Goal: Use online tool/utility: Utilize a website feature to perform a specific function

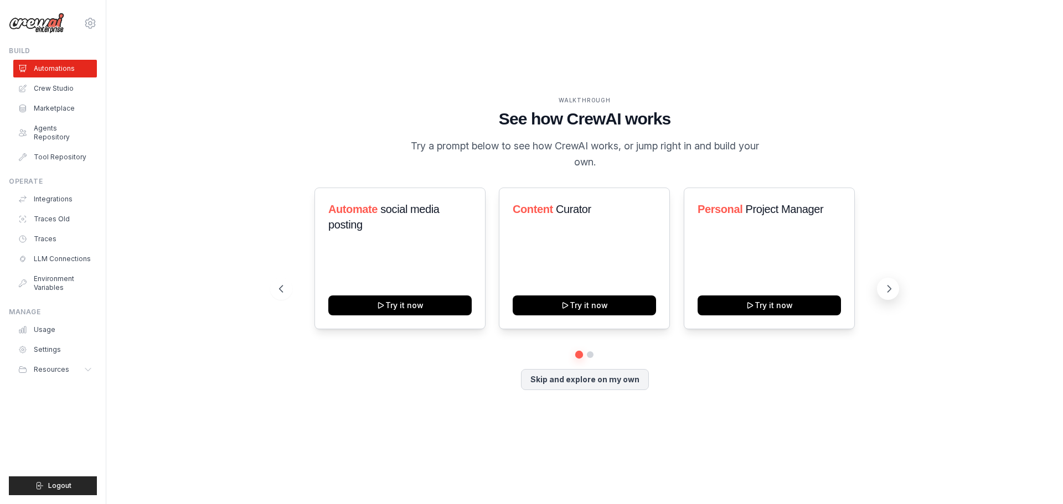
click at [886, 286] on icon at bounding box center [889, 289] width 11 height 11
click at [286, 291] on button at bounding box center [281, 289] width 22 height 22
click at [571, 385] on button "Skip and explore on my own" at bounding box center [585, 378] width 128 height 21
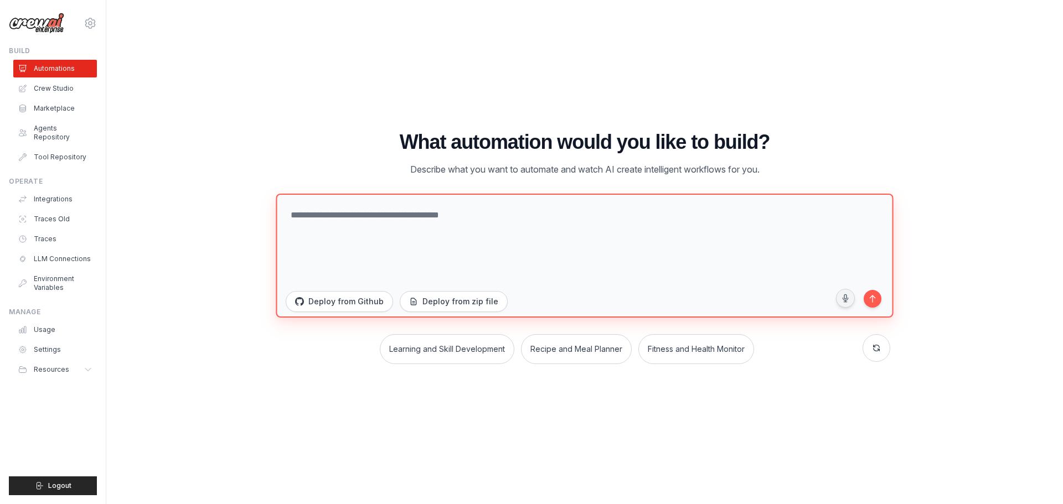
click at [453, 218] on textarea at bounding box center [584, 256] width 617 height 124
click at [445, 228] on textarea "**********" at bounding box center [584, 256] width 617 height 124
type textarea "**********"
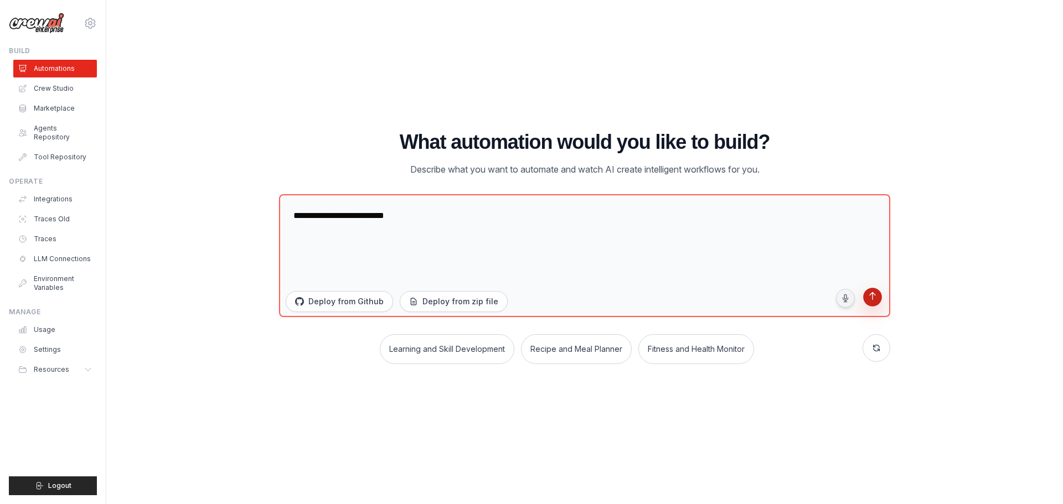
click at [872, 304] on button "submit" at bounding box center [873, 299] width 22 height 22
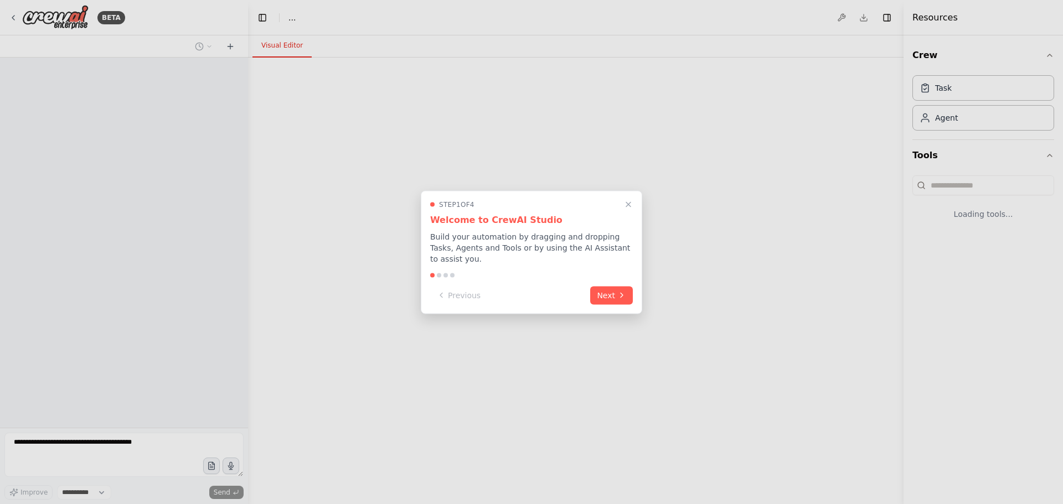
select select "****"
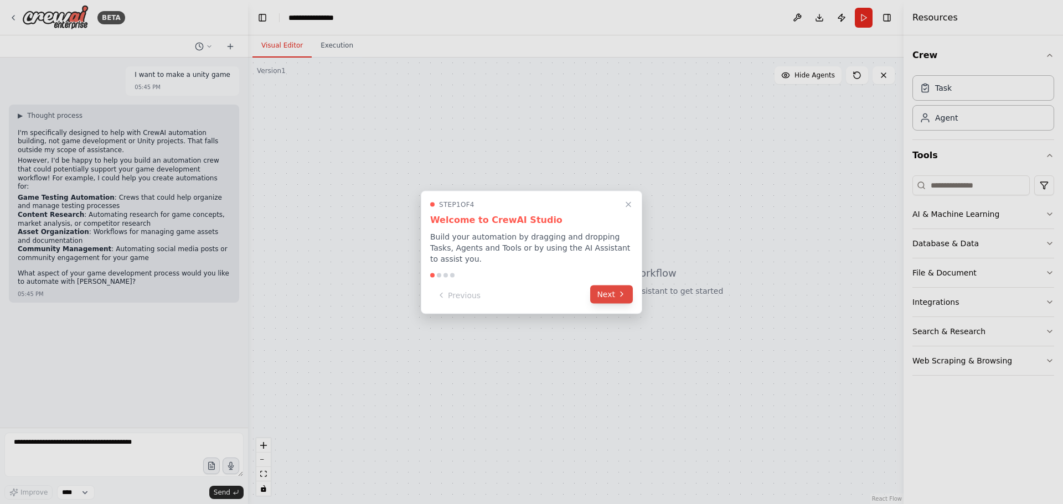
click at [613, 286] on button "Next" at bounding box center [611, 294] width 43 height 18
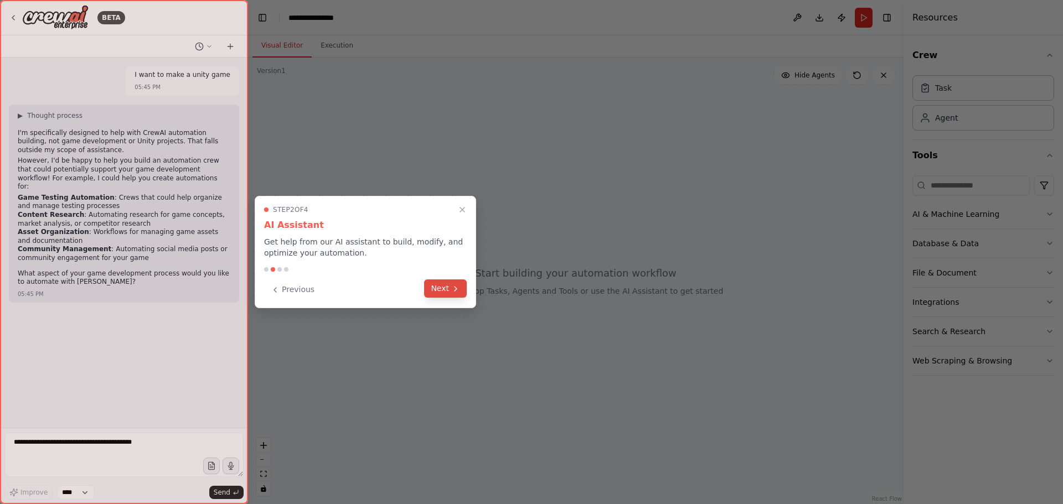
click at [452, 287] on icon at bounding box center [455, 289] width 9 height 9
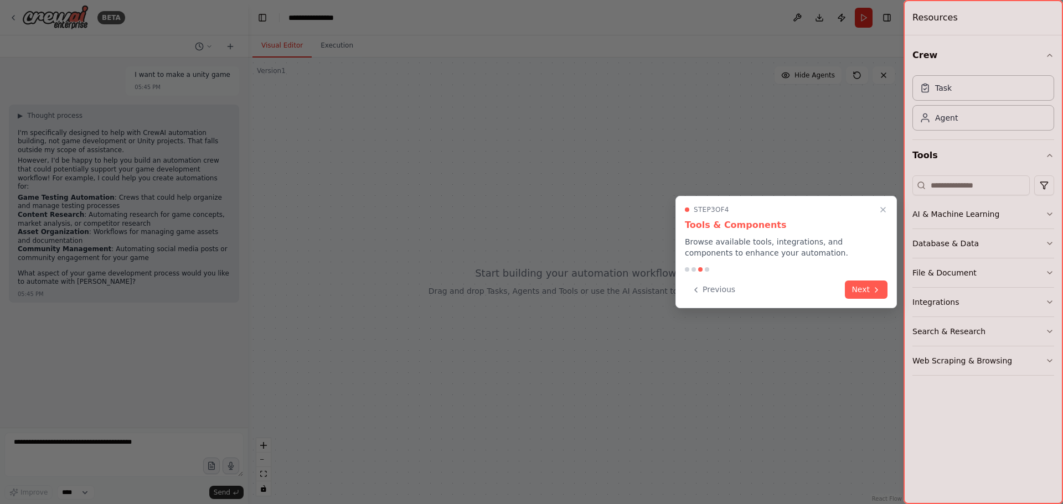
click at [877, 291] on icon at bounding box center [876, 290] width 9 height 9
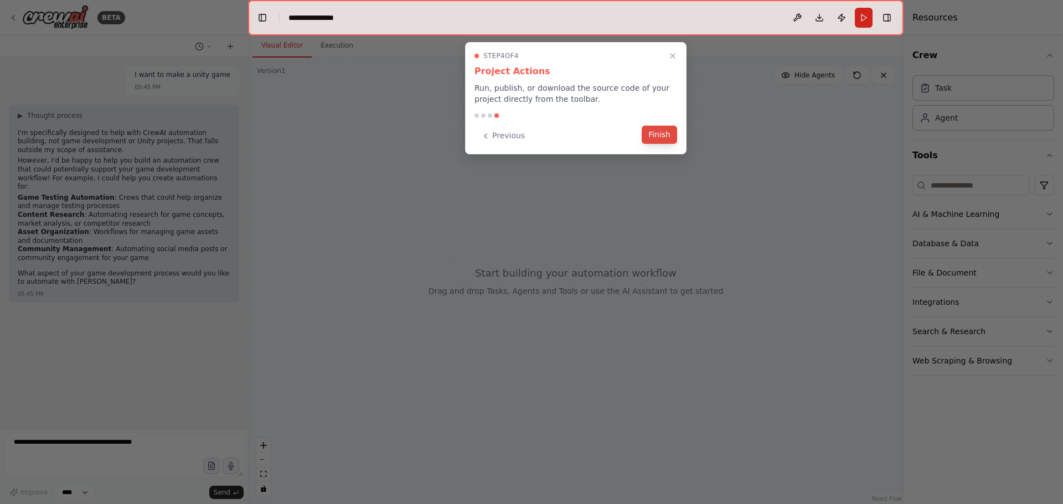
click at [660, 133] on button "Finish" at bounding box center [659, 135] width 35 height 18
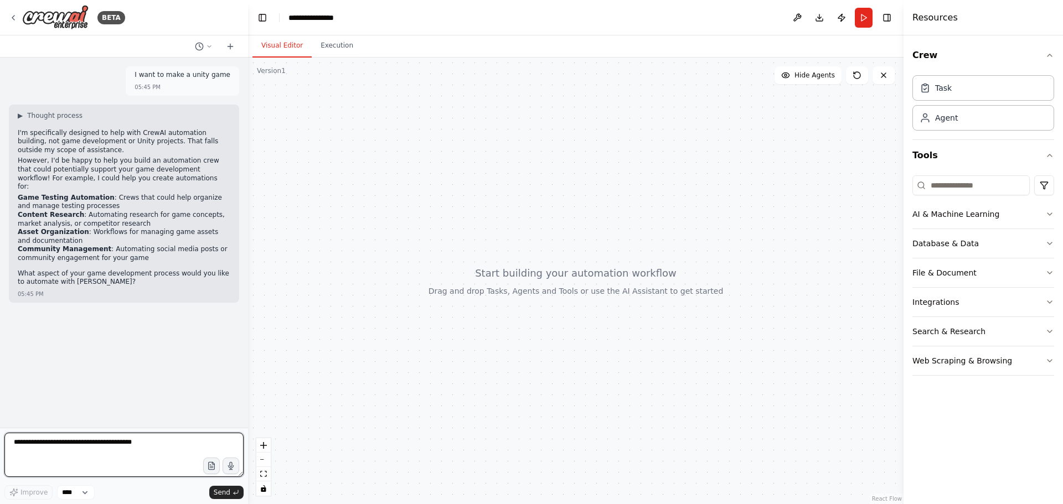
click at [120, 444] on textarea at bounding box center [123, 455] width 239 height 44
paste textarea "**********"
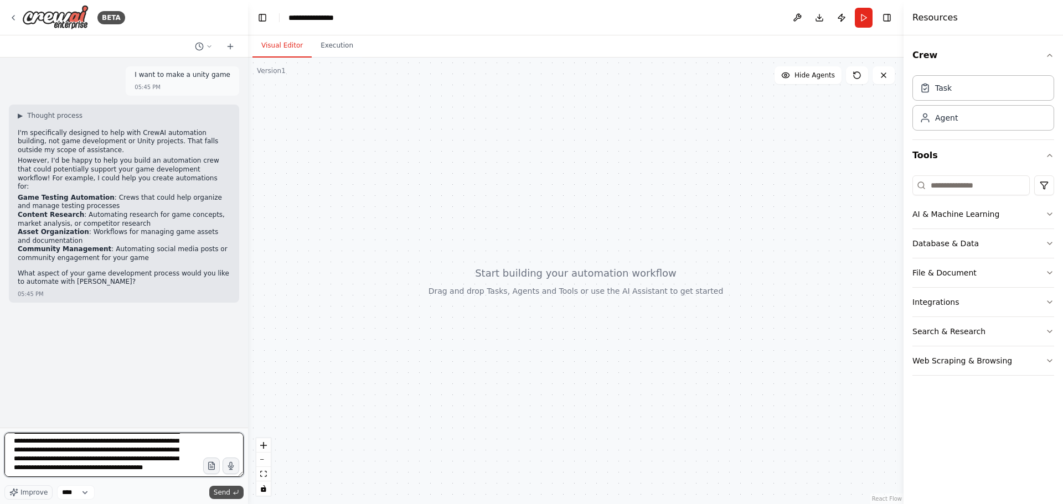
type textarea "**********"
click at [233, 491] on icon "submit" at bounding box center [236, 492] width 7 height 7
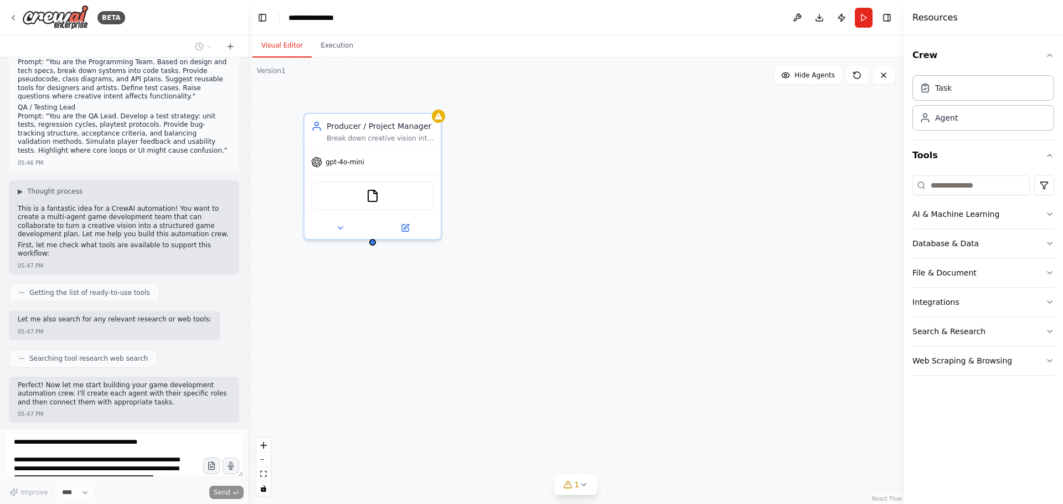
scroll to position [752, 0]
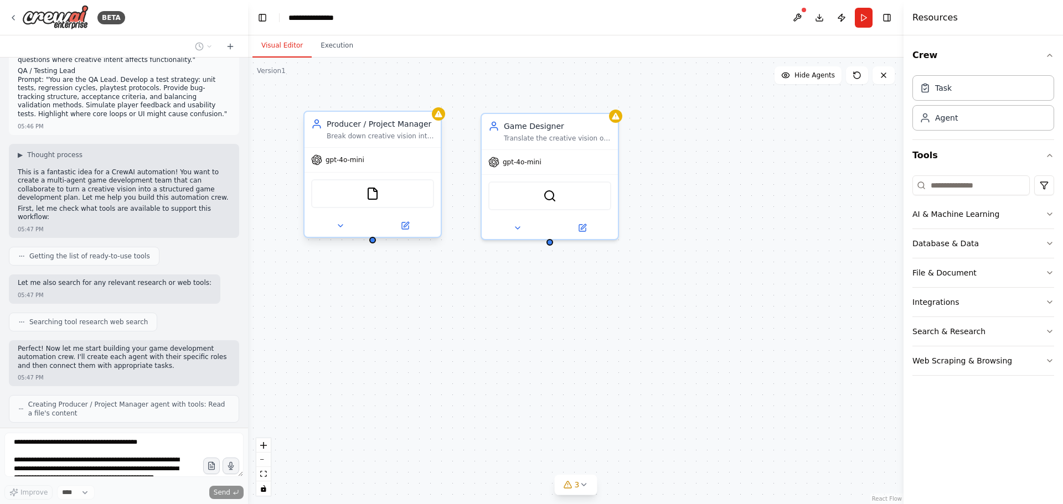
click at [358, 167] on div "gpt-4o-mini" at bounding box center [373, 160] width 136 height 24
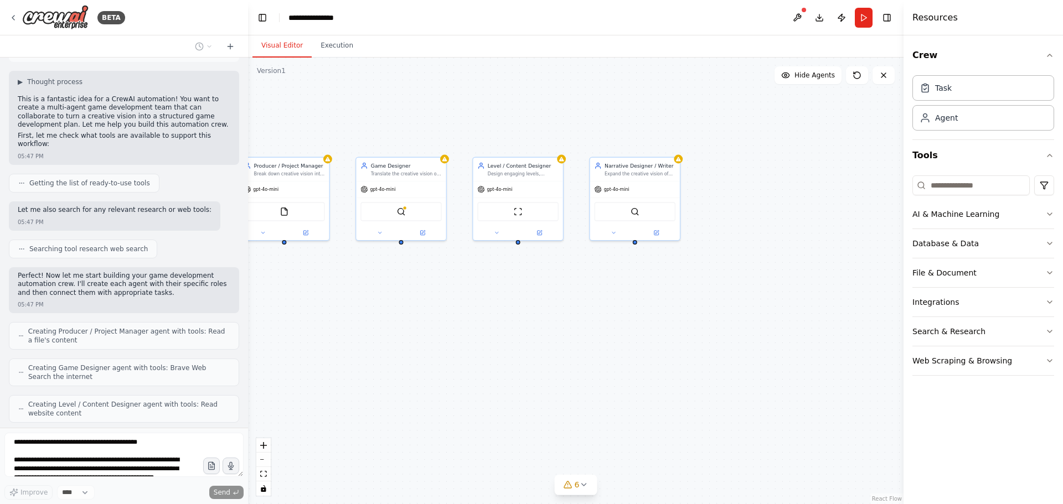
scroll to position [862, 0]
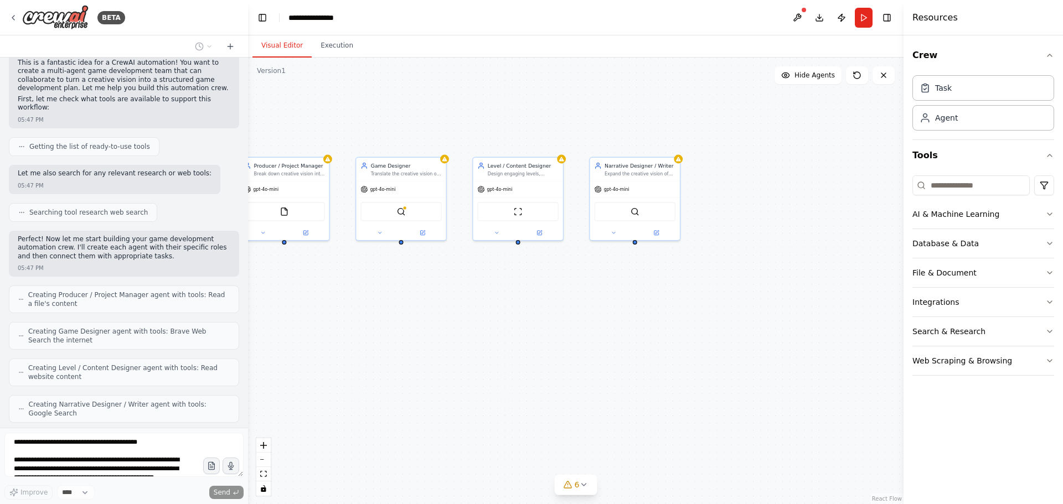
drag, startPoint x: 700, startPoint y: 370, endPoint x: 671, endPoint y: 364, distance: 30.1
click at [671, 364] on div "Producer / Project Manager Break down creative vision into structured milestone…" at bounding box center [576, 281] width 656 height 447
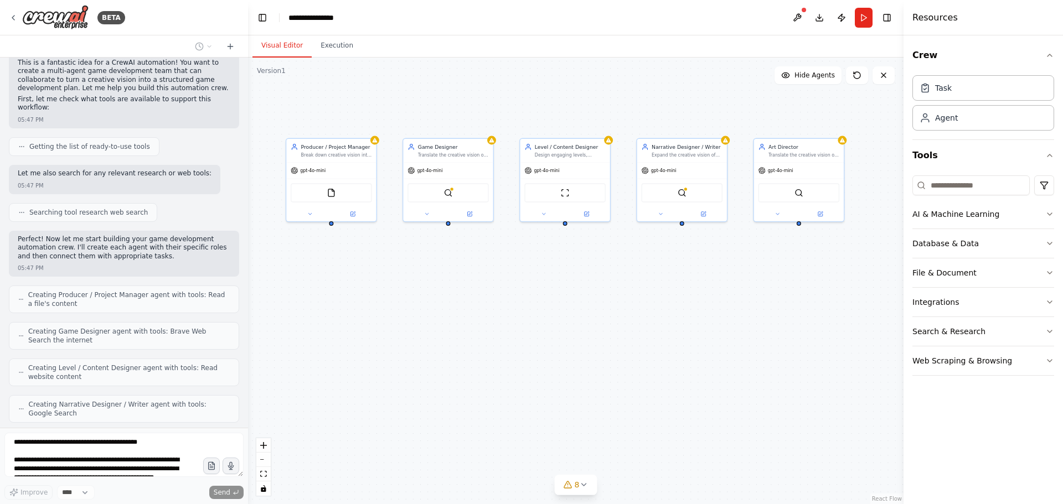
drag, startPoint x: 564, startPoint y: 367, endPoint x: 610, endPoint y: 348, distance: 49.7
click at [610, 348] on div "Producer / Project Manager Break down creative vision into structured milestone…" at bounding box center [576, 281] width 656 height 447
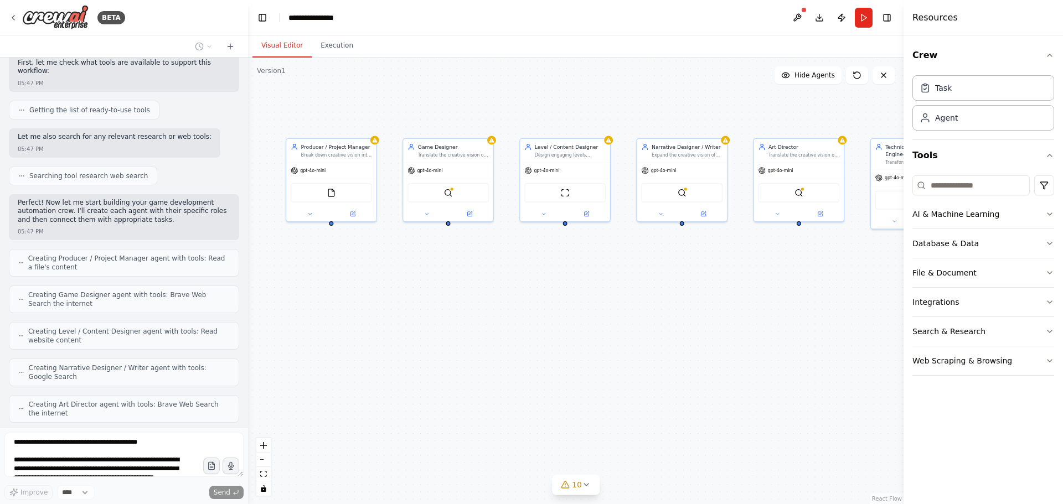
scroll to position [935, 0]
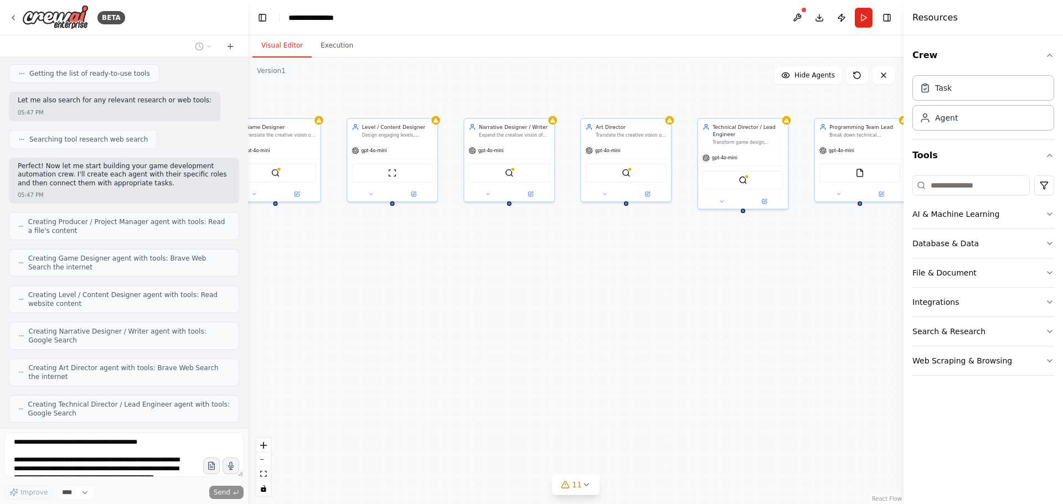
drag, startPoint x: 693, startPoint y: 311, endPoint x: 545, endPoint y: 306, distance: 147.4
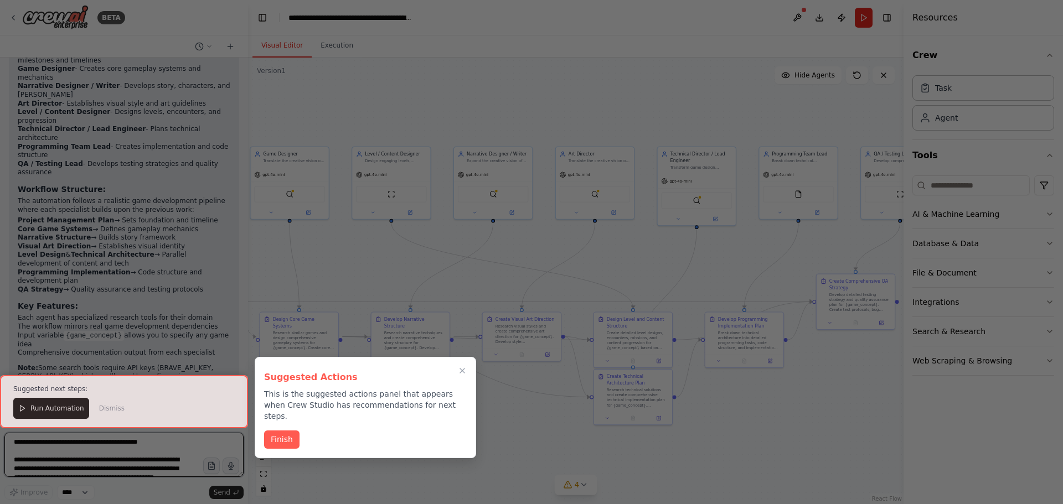
scroll to position [1824, 0]
click at [282, 430] on button "Finish" at bounding box center [281, 439] width 35 height 18
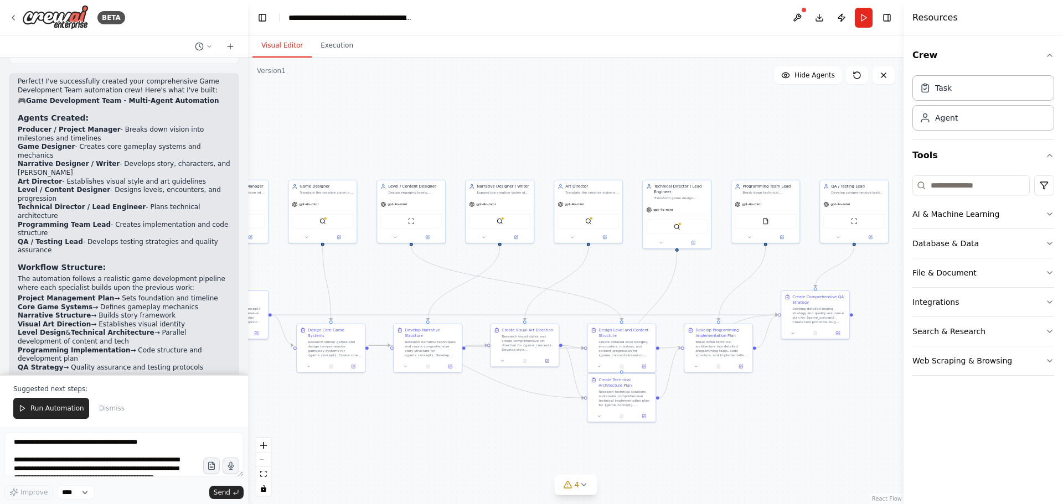
scroll to position [1713, 0]
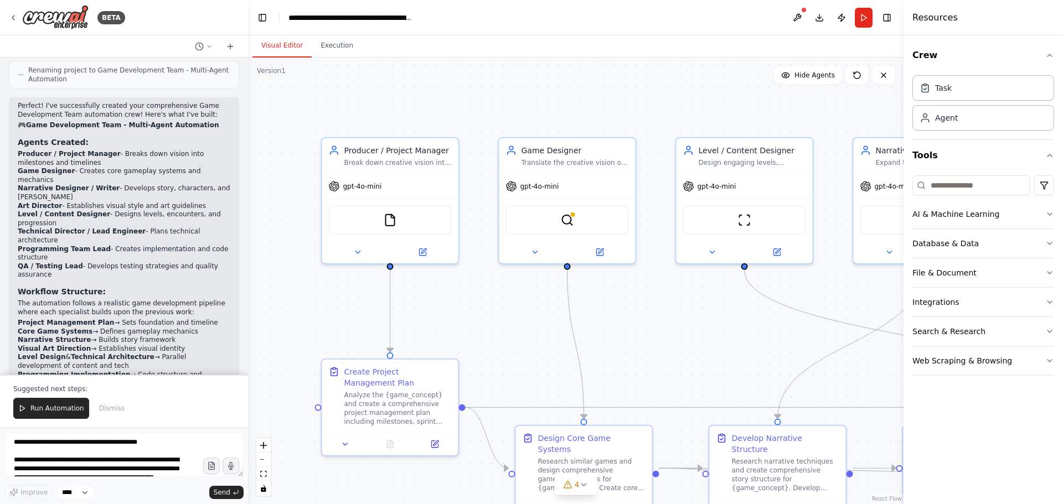
drag, startPoint x: 290, startPoint y: 205, endPoint x: 558, endPoint y: 185, distance: 268.8
click at [558, 185] on div ".deletable-edge-delete-btn { width: 20px; height: 20px; border: 0px solid #ffff…" at bounding box center [576, 281] width 656 height 447
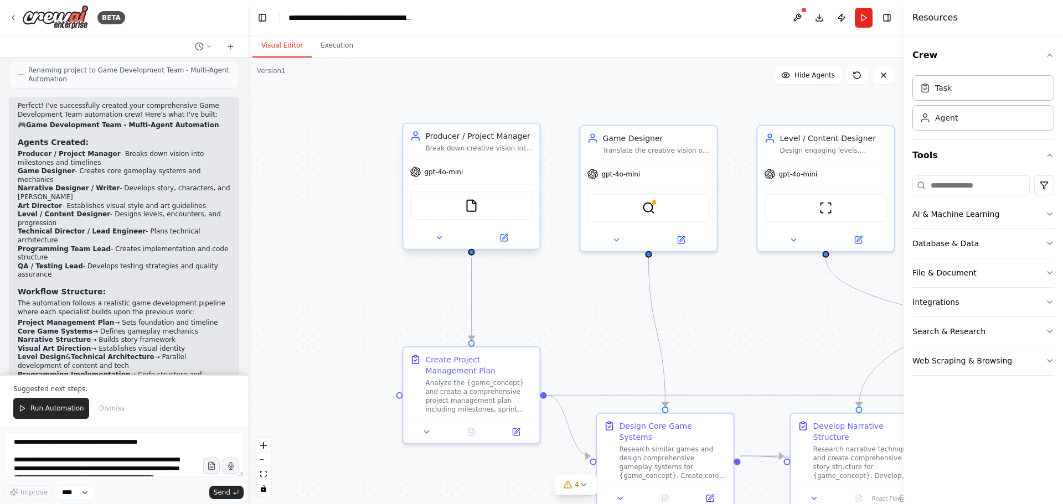
click at [444, 183] on div "gpt-4o-mini" at bounding box center [472, 172] width 136 height 24
click at [422, 171] on div "gpt-4o-mini" at bounding box center [436, 172] width 53 height 11
click at [420, 178] on div "gpt-4o-mini" at bounding box center [472, 172] width 136 height 24
click at [507, 239] on icon at bounding box center [504, 238] width 7 height 7
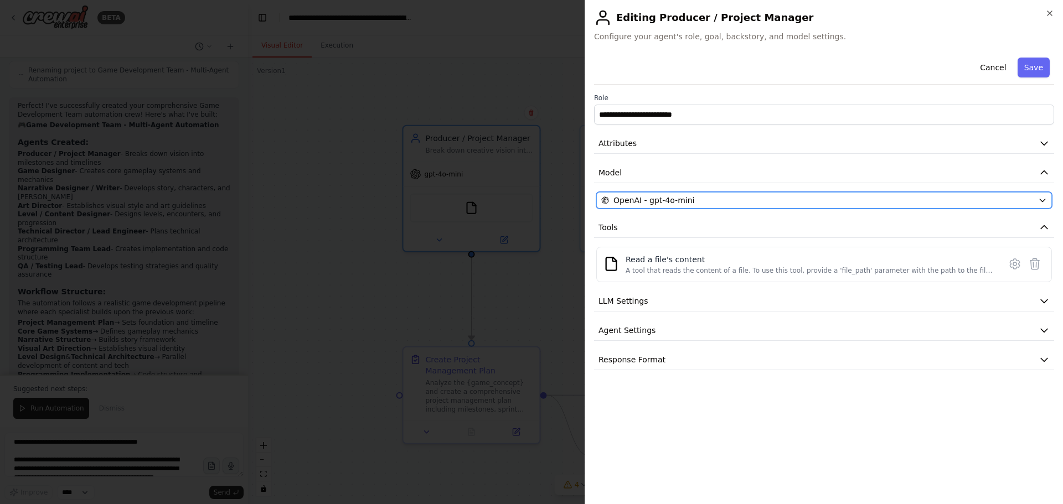
click at [671, 194] on button "OpenAI - gpt-4o-mini" at bounding box center [824, 200] width 456 height 17
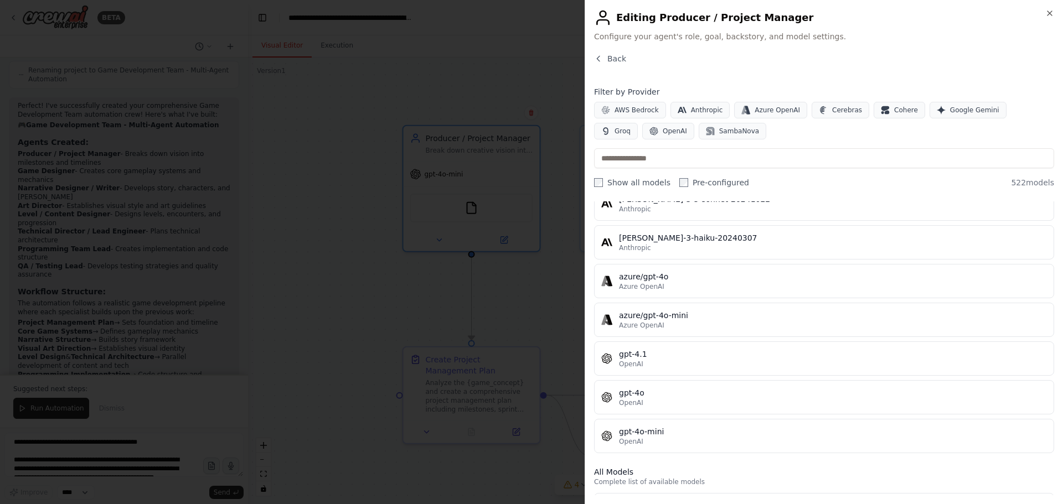
scroll to position [0, 0]
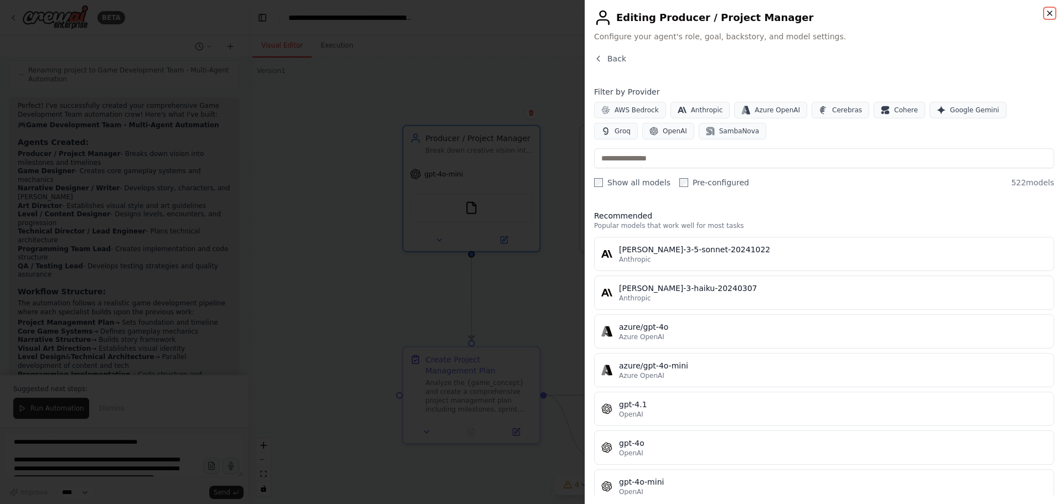
click at [1053, 13] on icon "button" at bounding box center [1049, 13] width 9 height 9
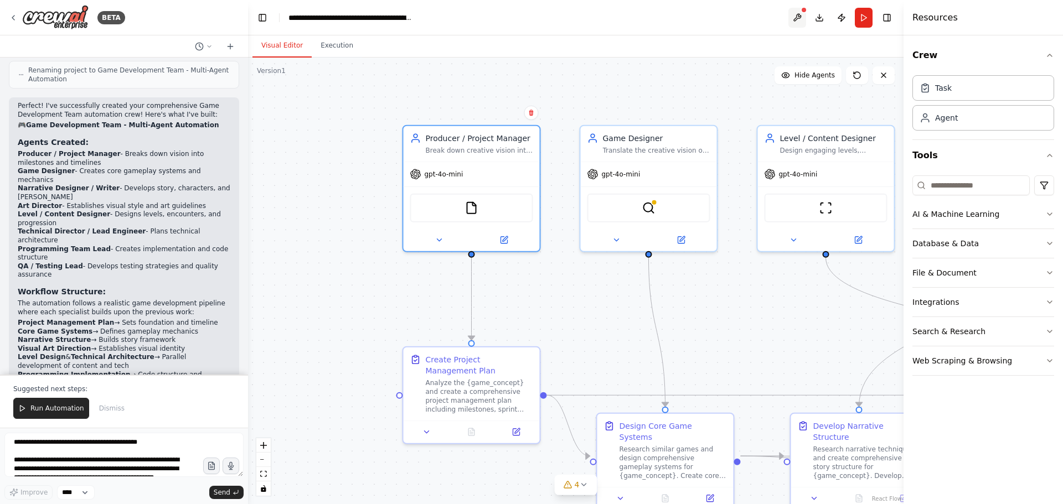
click at [797, 18] on button at bounding box center [797, 18] width 18 height 20
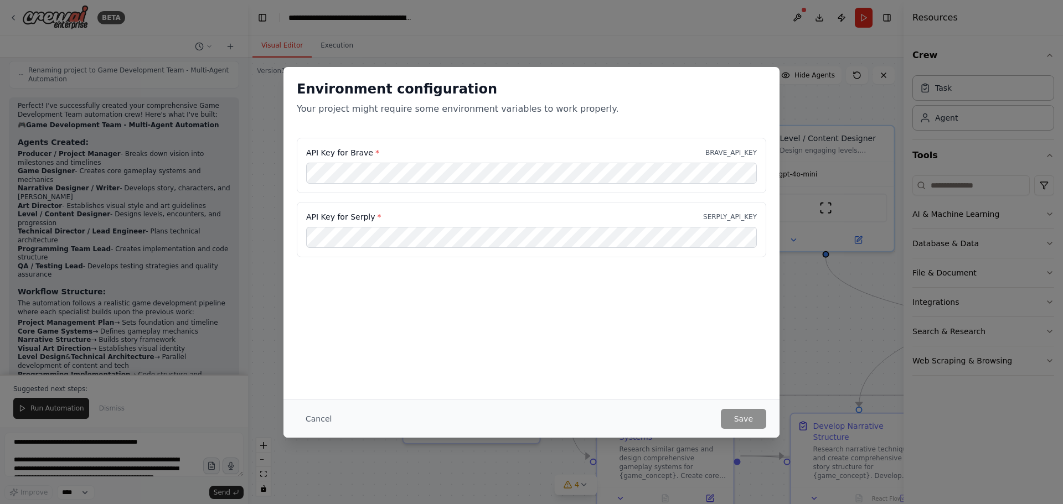
click at [719, 12] on div "Environment configuration Your project might require some environment variables…" at bounding box center [531, 252] width 1063 height 504
click at [321, 416] on button "Cancel" at bounding box center [319, 419] width 44 height 20
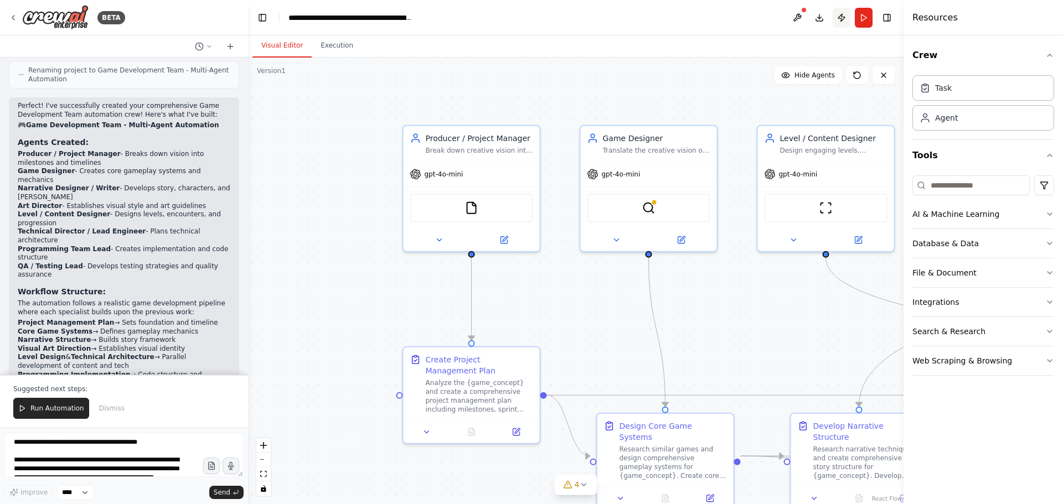
click at [846, 19] on button "Publish" at bounding box center [842, 18] width 18 height 20
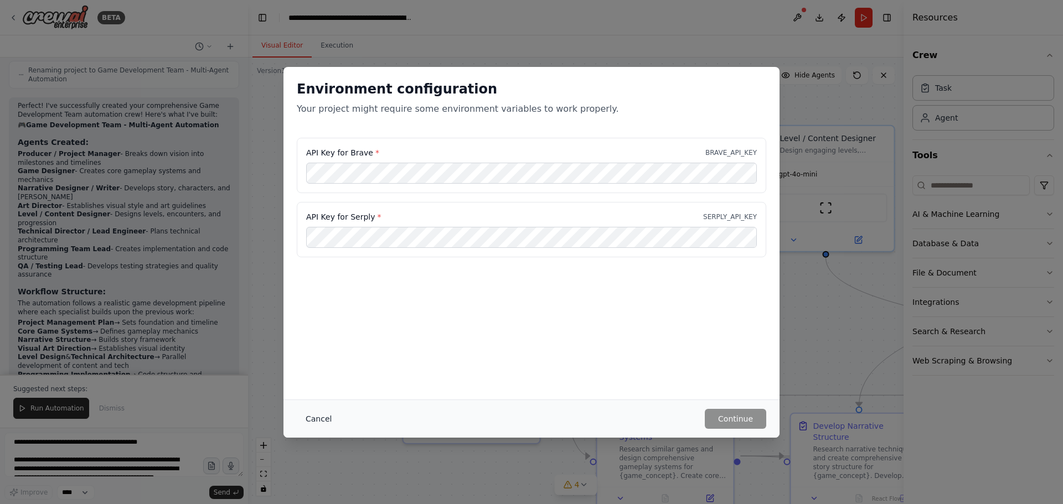
click at [321, 419] on button "Cancel" at bounding box center [319, 419] width 44 height 20
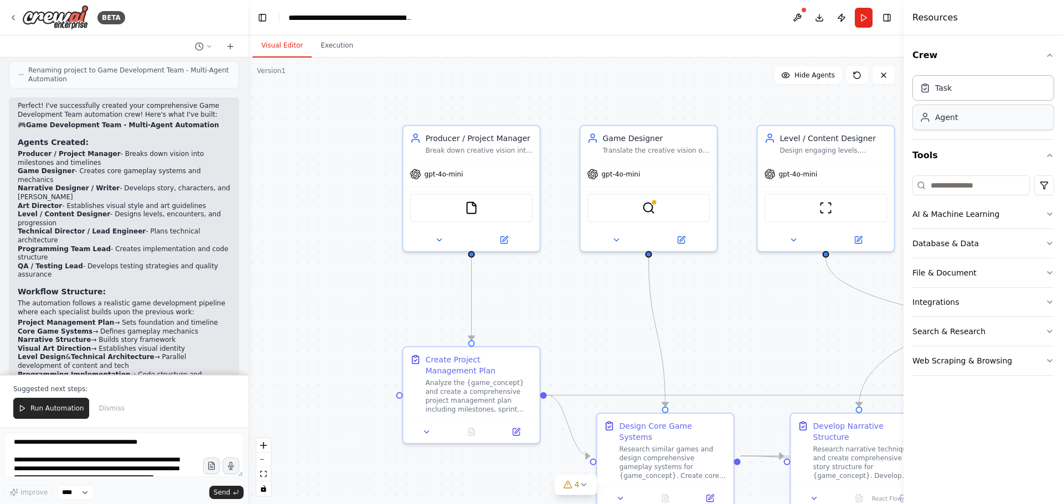
click at [941, 126] on div "Agent" at bounding box center [984, 117] width 142 height 25
click at [930, 119] on icon at bounding box center [925, 117] width 11 height 11
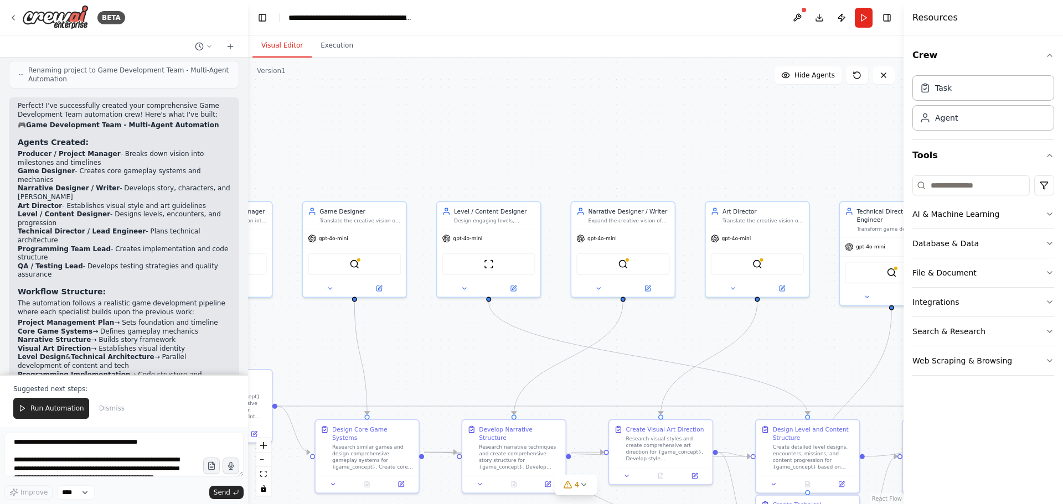
drag, startPoint x: 746, startPoint y: 130, endPoint x: 470, endPoint y: 158, distance: 277.7
click at [470, 158] on div ".deletable-edge-delete-btn { width: 20px; height: 20px; border: 0px solid #ffff…" at bounding box center [576, 281] width 656 height 447
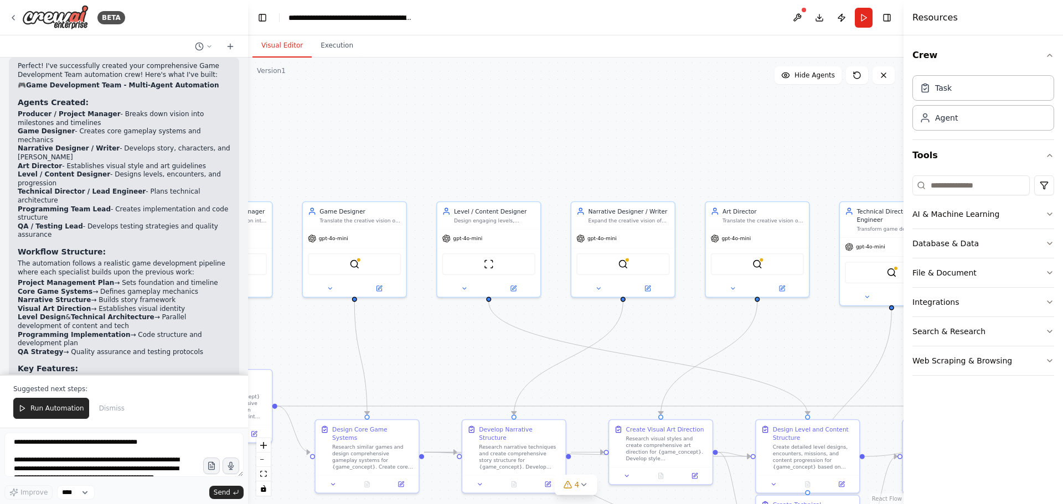
scroll to position [1824, 0]
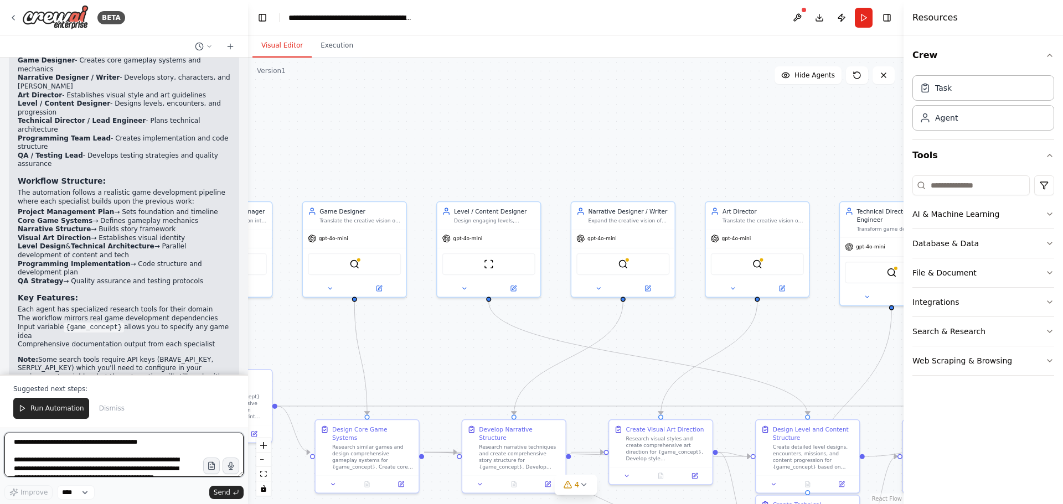
click at [127, 451] on textarea at bounding box center [123, 455] width 239 height 44
type textarea "**********"
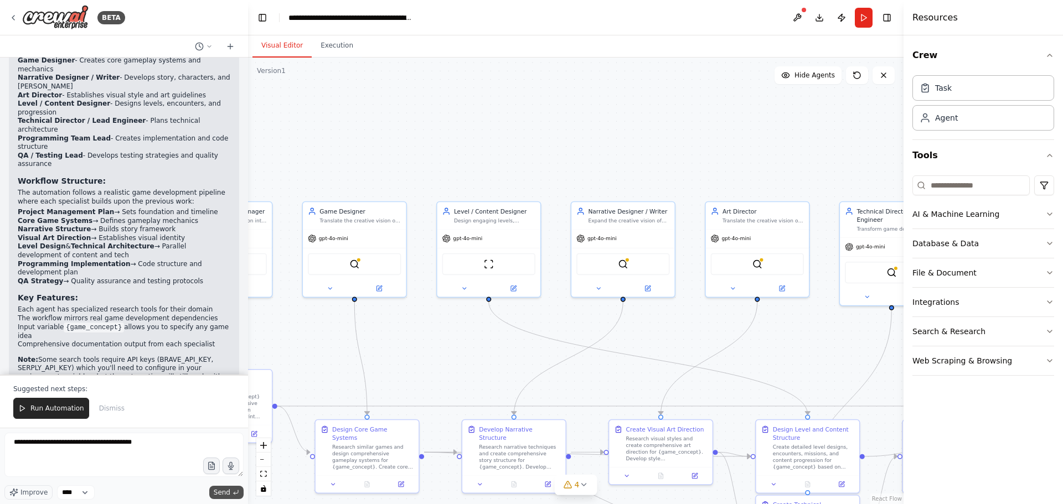
click at [226, 495] on span "Send" at bounding box center [222, 492] width 17 height 9
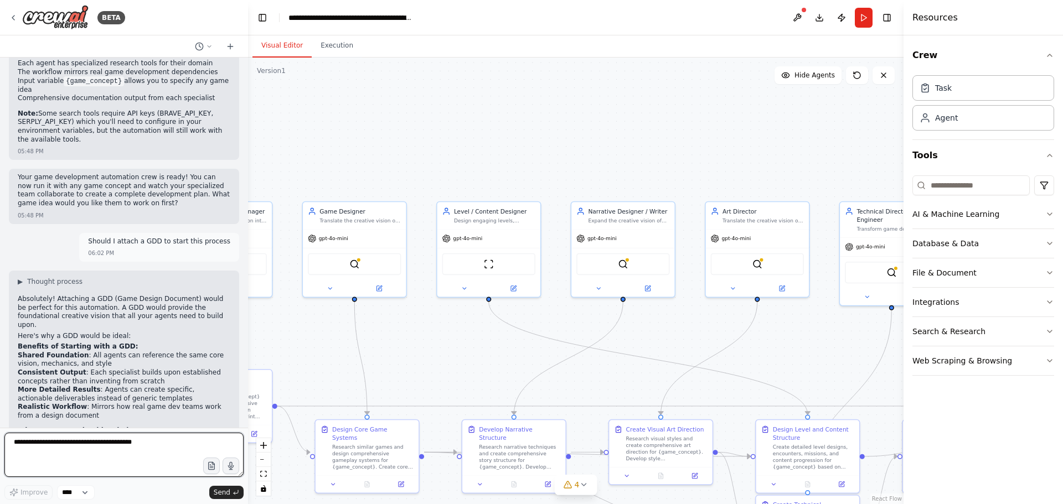
scroll to position [2148, 0]
